Goal: Information Seeking & Learning: Learn about a topic

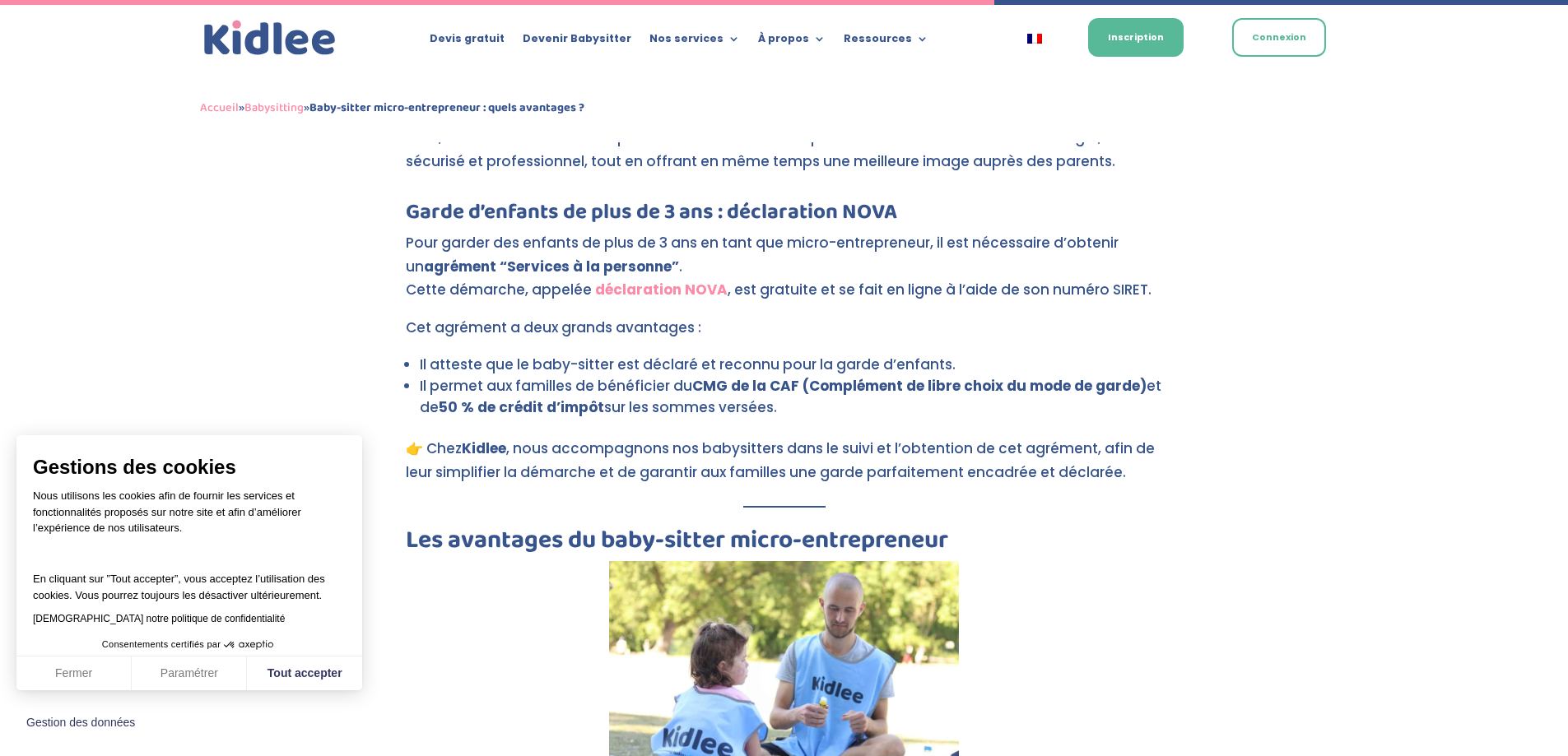
scroll to position [2507, 0]
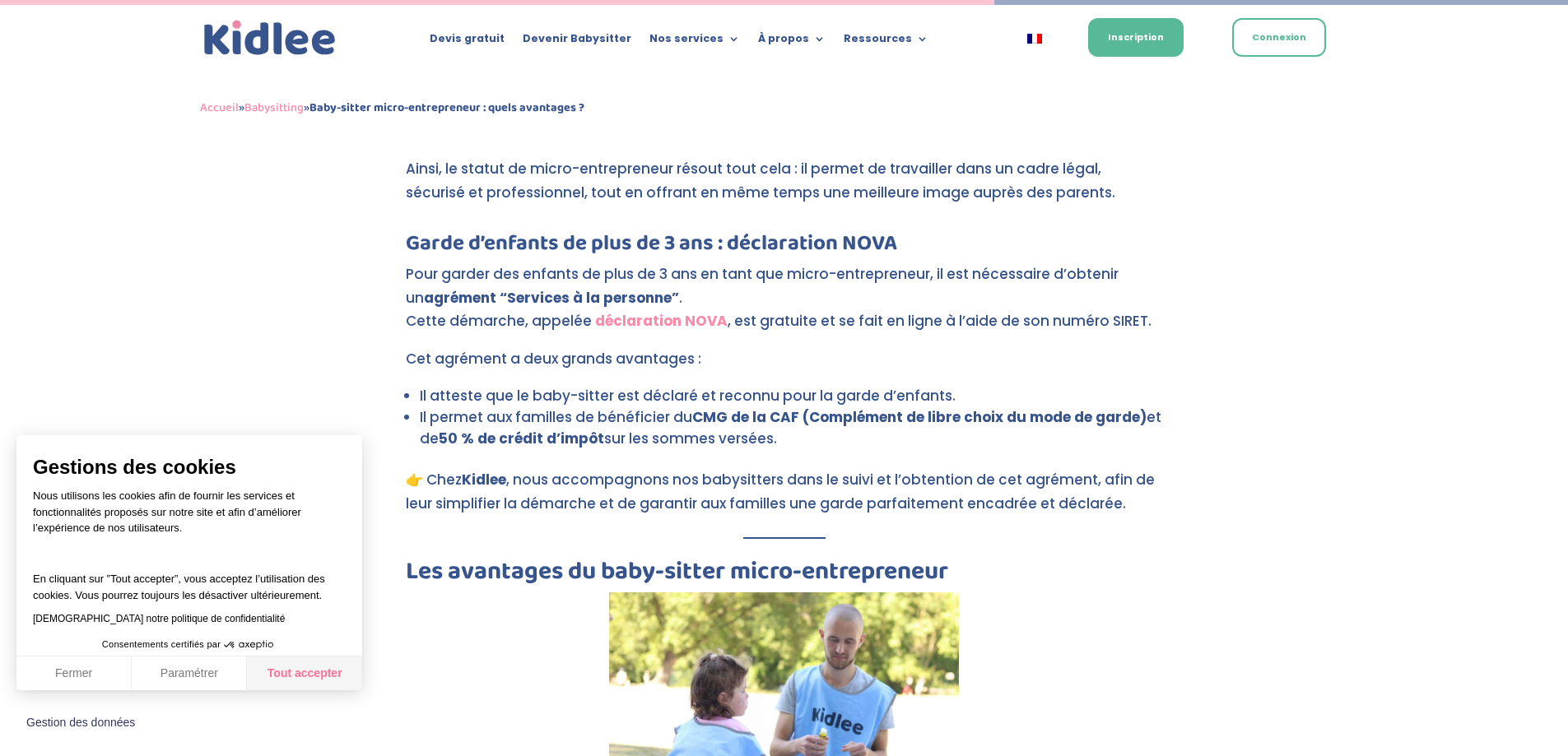
click at [286, 678] on button "Tout accepter" at bounding box center [304, 673] width 115 height 34
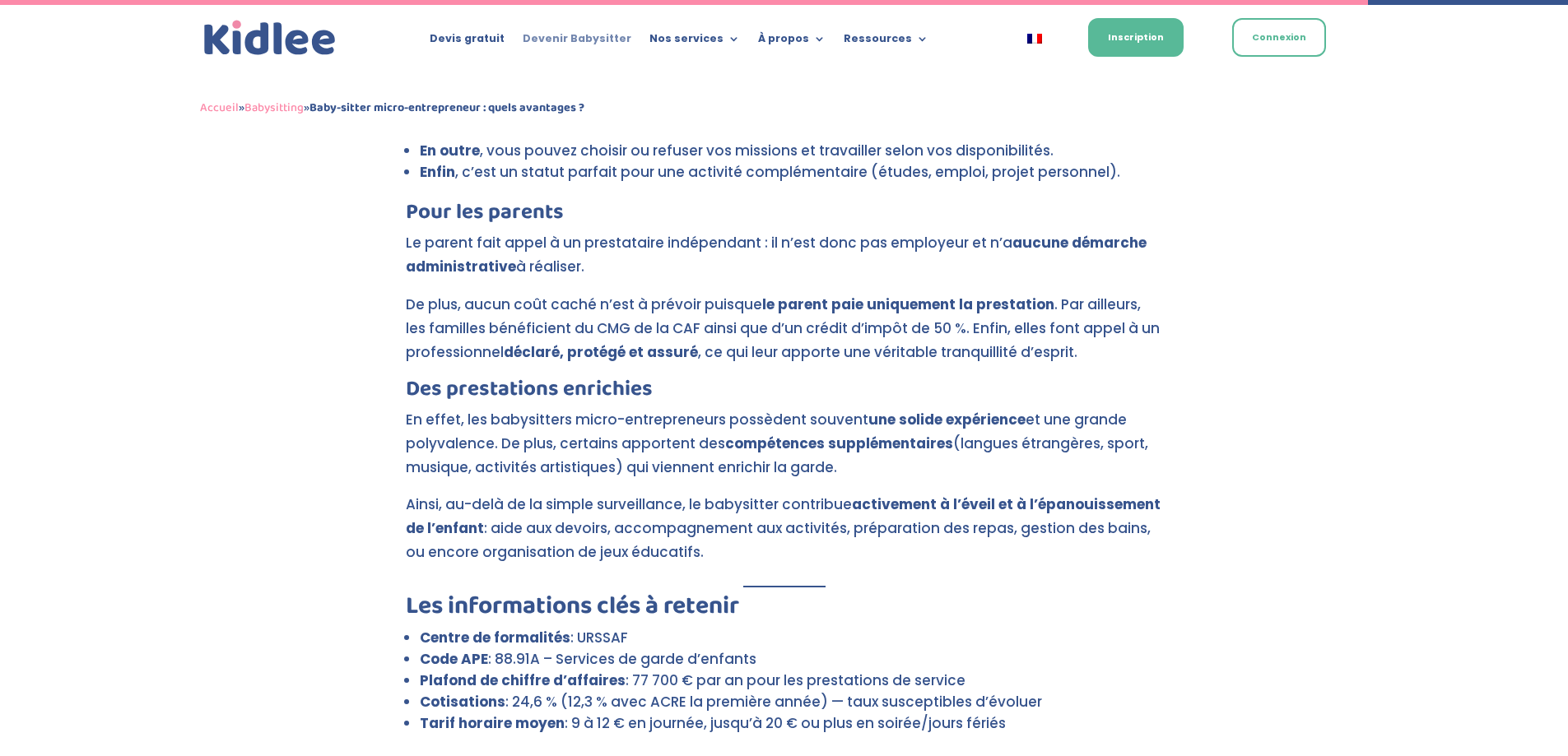
scroll to position [3576, 0]
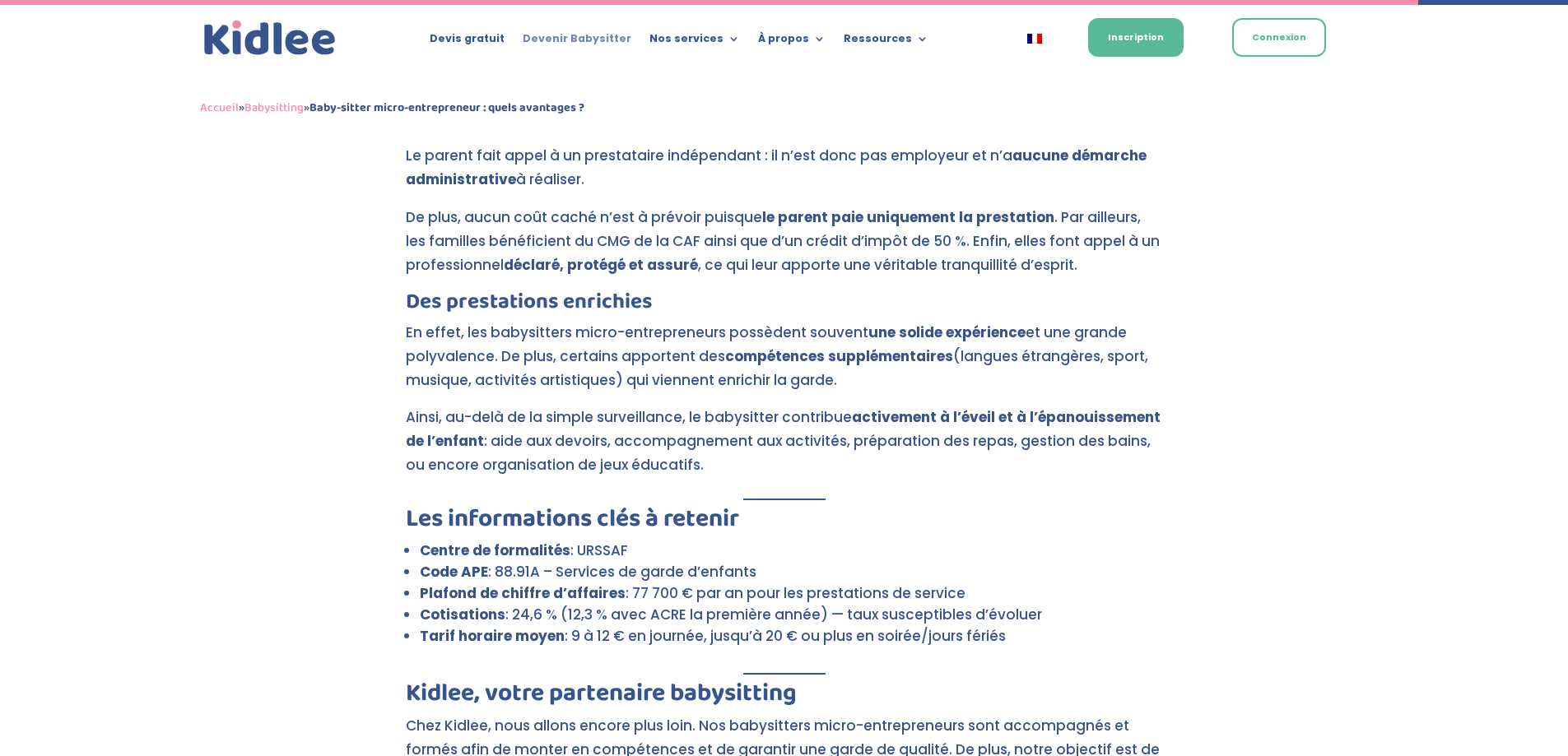
click at [583, 37] on link "Devenir Babysitter" at bounding box center [576, 41] width 108 height 19
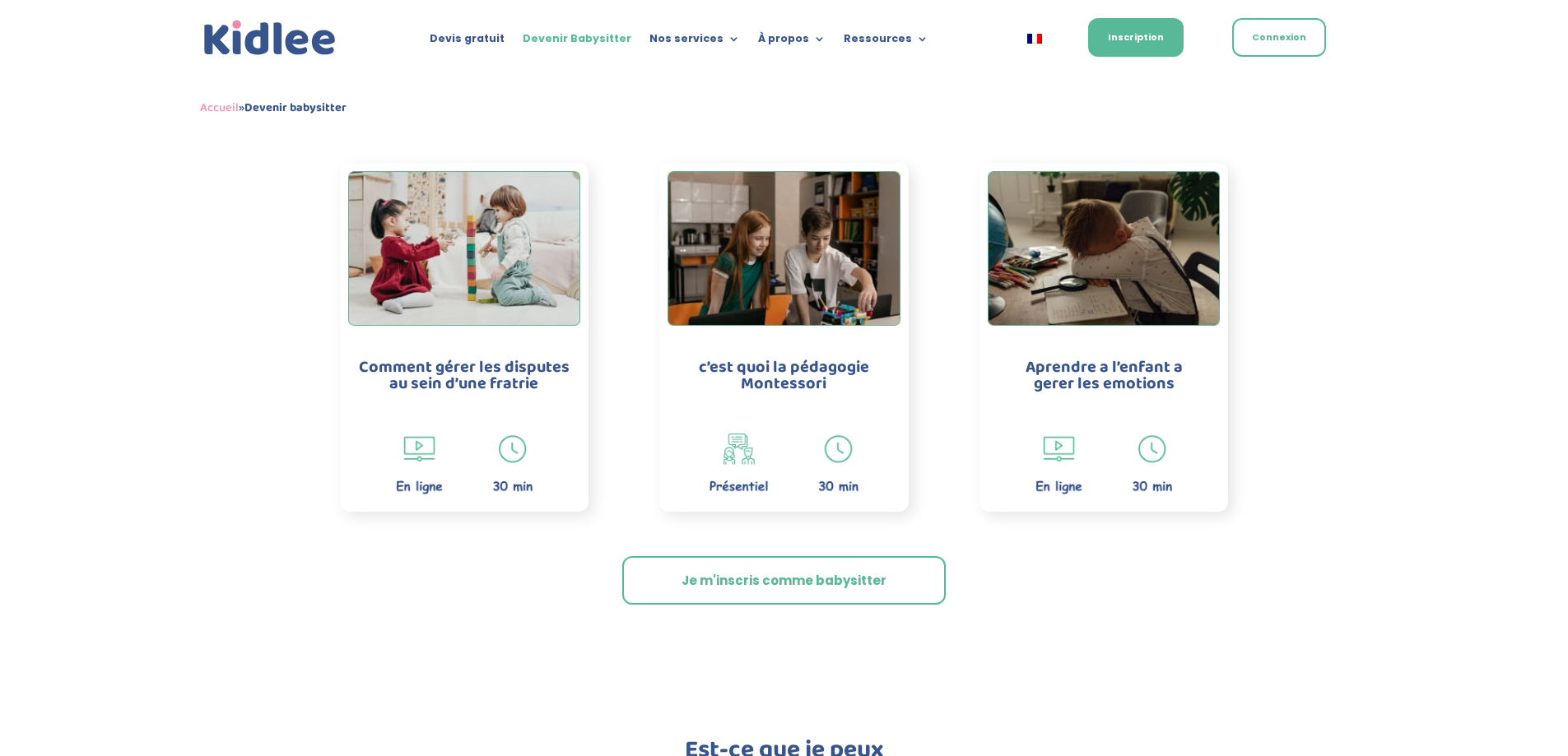
scroll to position [3621, 0]
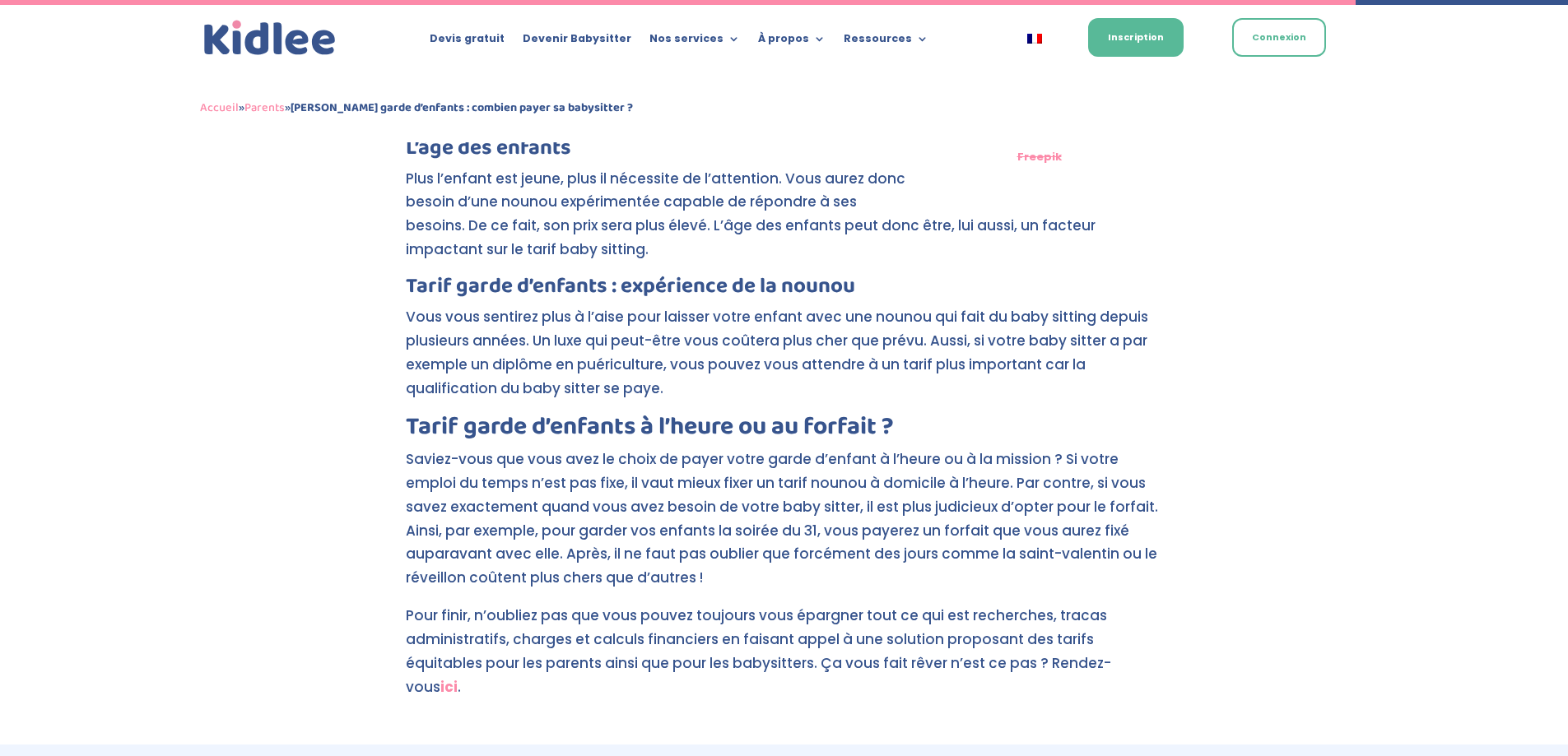
scroll to position [2095, 0]
